Goal: Information Seeking & Learning: Learn about a topic

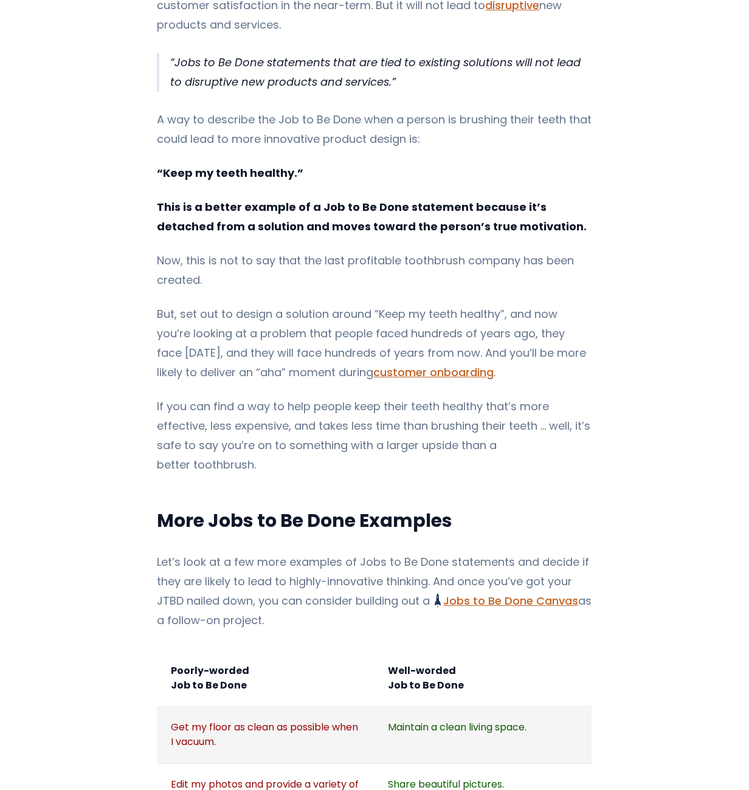
scroll to position [911, 0]
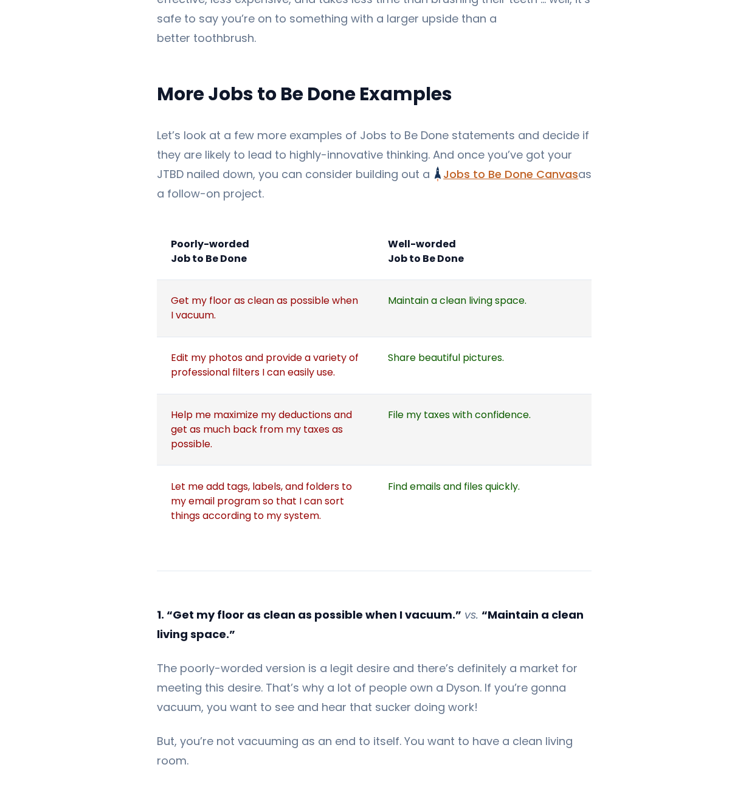
scroll to position [1337, 0]
click at [101, 737] on main "How to Write Jobs to Be Done Example Statements If you're trying to integrate J…" at bounding box center [374, 618] width 749 height 3745
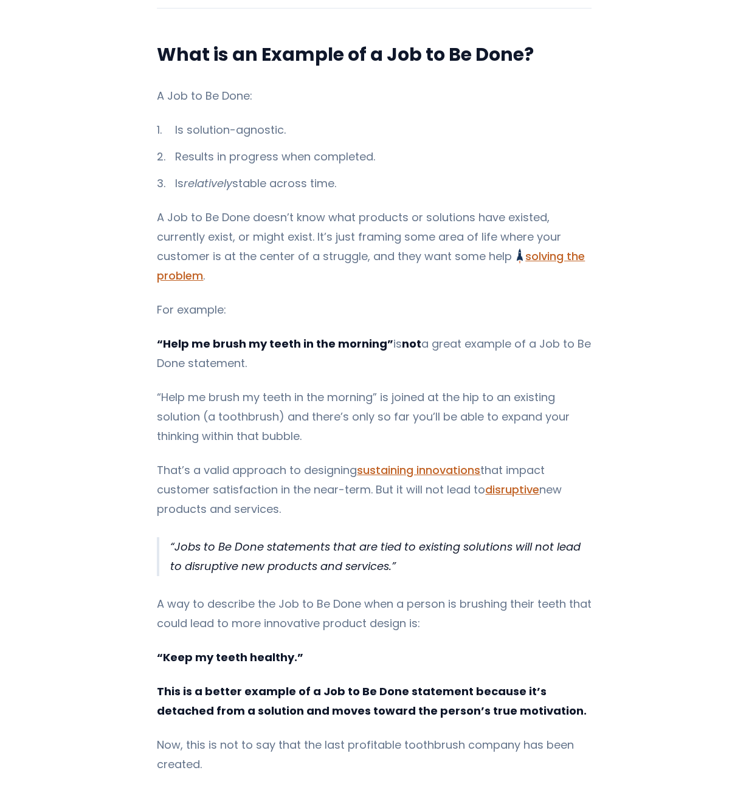
scroll to position [668, 0]
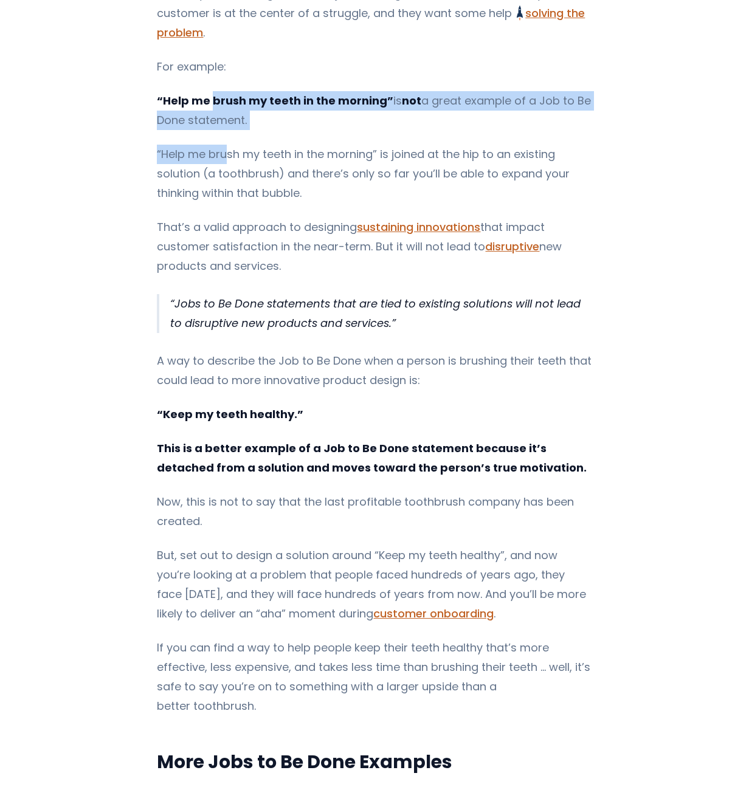
drag, startPoint x: 218, startPoint y: 105, endPoint x: 207, endPoint y: 69, distance: 37.7
drag, startPoint x: 196, startPoint y: 41, endPoint x: 188, endPoint y: 101, distance: 60.7
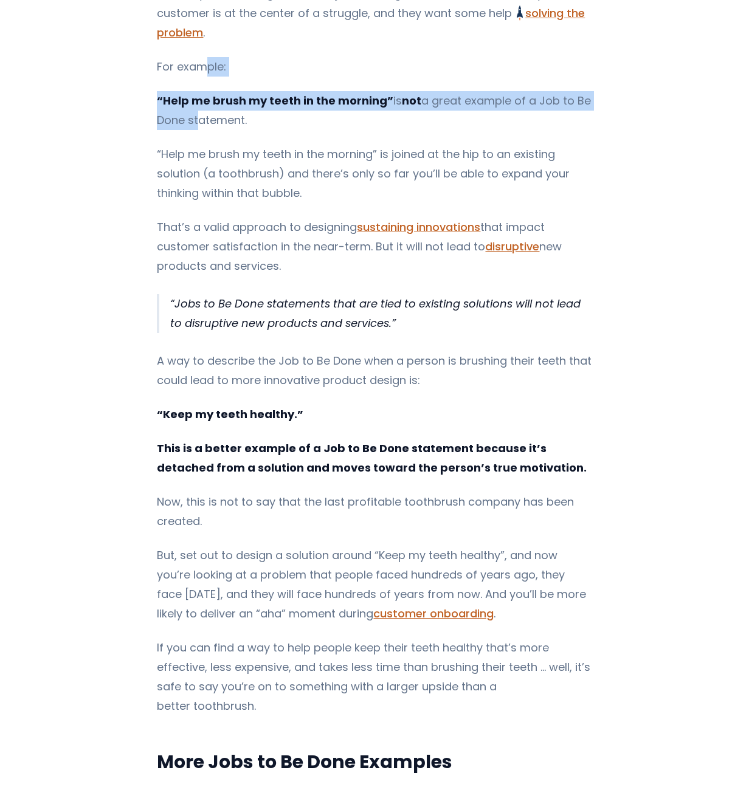
click at [188, 101] on p "“Help me brush my teeth in the morning” is not a great example of a Job to Be D…" at bounding box center [374, 110] width 434 height 39
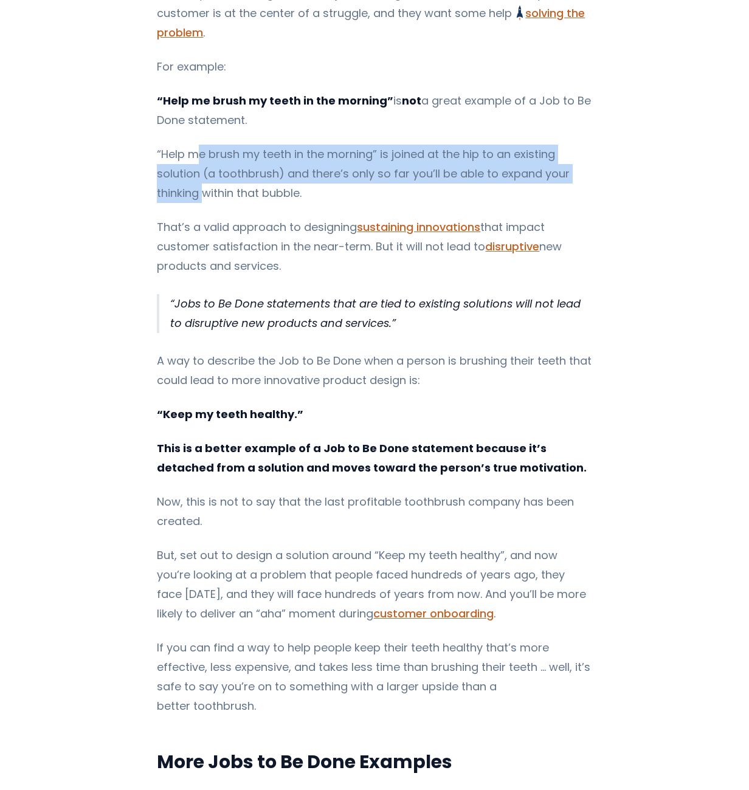
drag, startPoint x: 199, startPoint y: 163, endPoint x: 195, endPoint y: 118, distance: 44.5
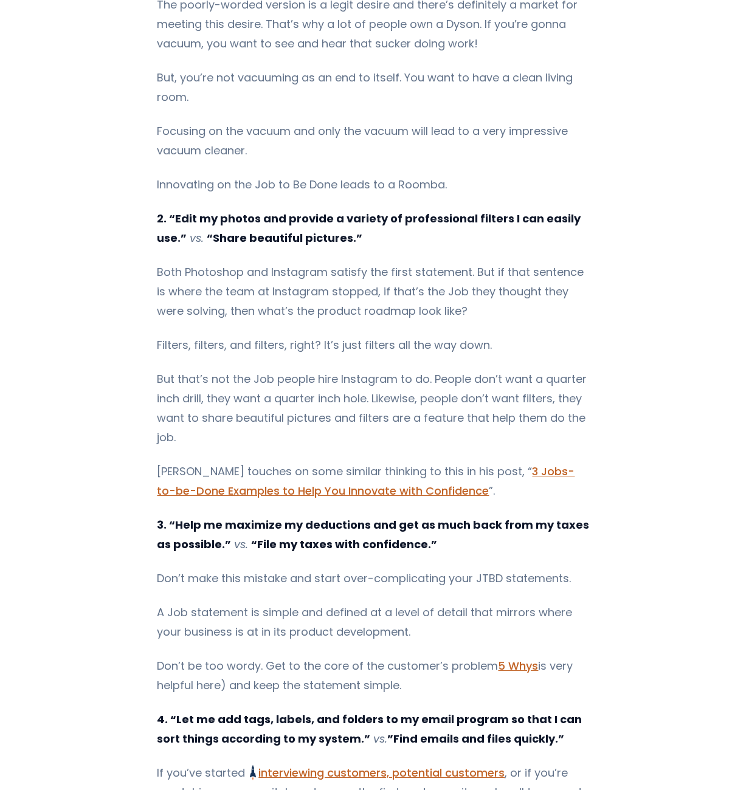
scroll to position [2005, 0]
